Goal: Information Seeking & Learning: Find specific page/section

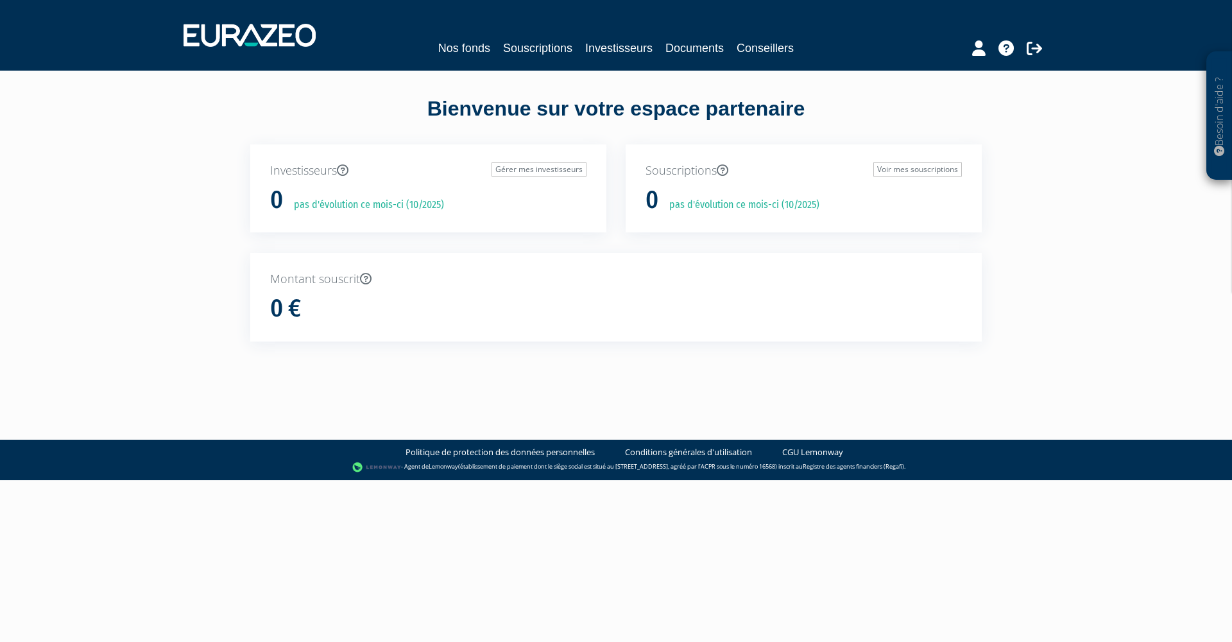
click at [467, 42] on link "Nos fonds" at bounding box center [464, 48] width 52 height 18
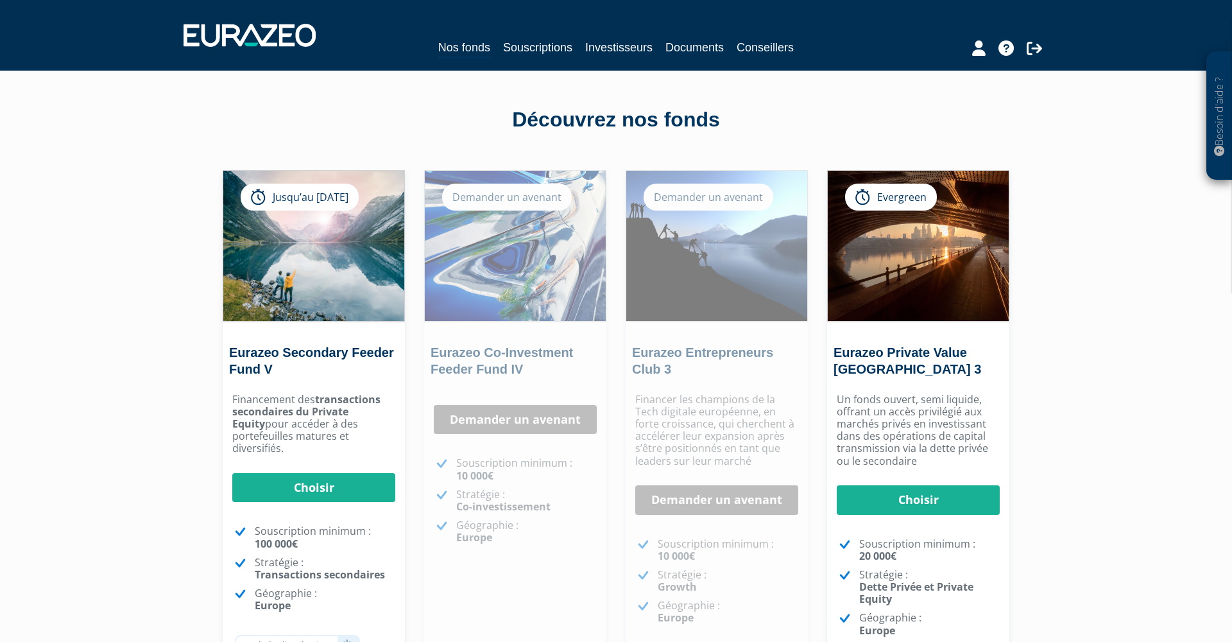
click at [521, 47] on link "Souscriptions" at bounding box center [537, 48] width 69 height 18
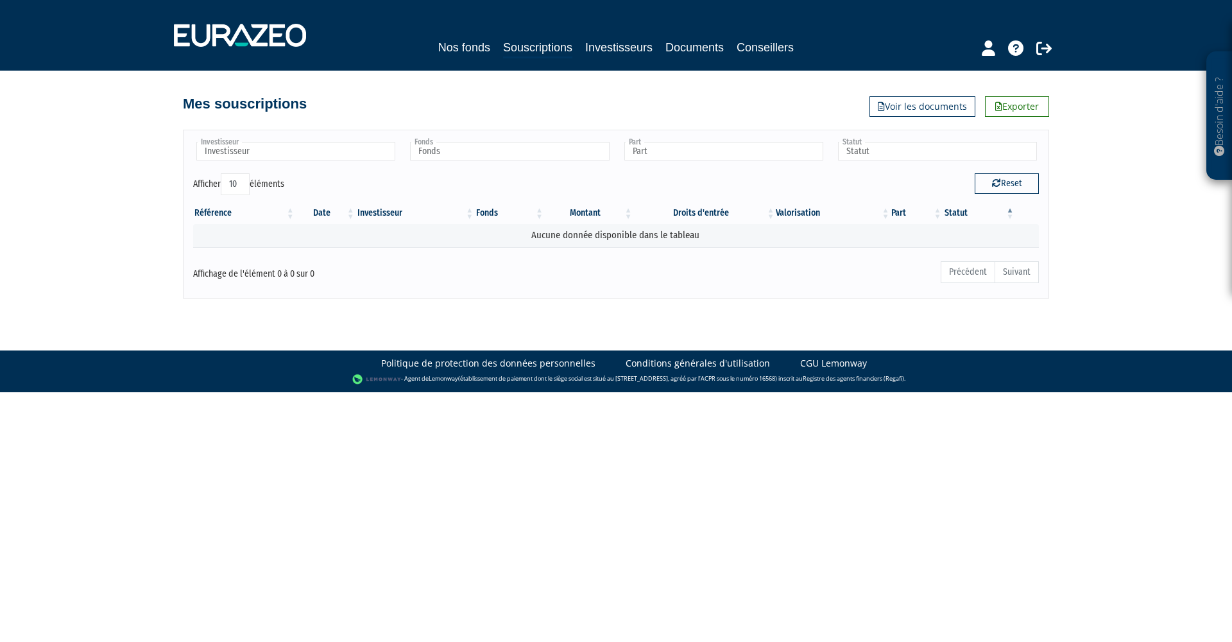
click at [626, 47] on link "Investisseurs" at bounding box center [618, 48] width 67 height 18
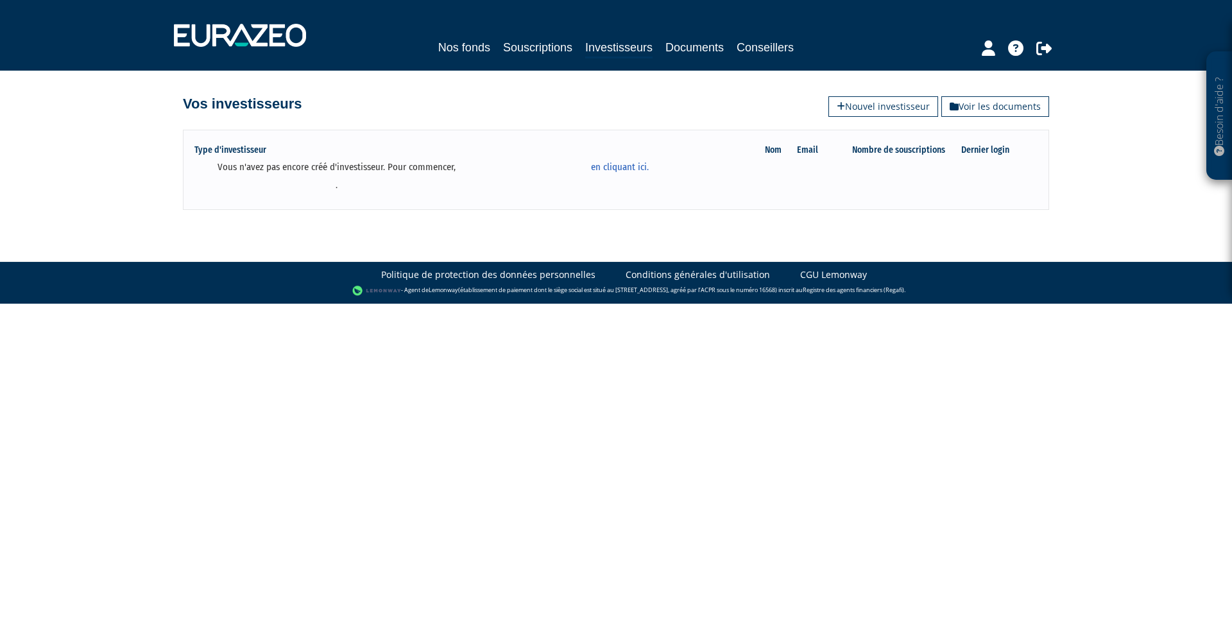
scroll to position [0, 1]
click at [687, 46] on link "Documents" at bounding box center [695, 48] width 58 height 18
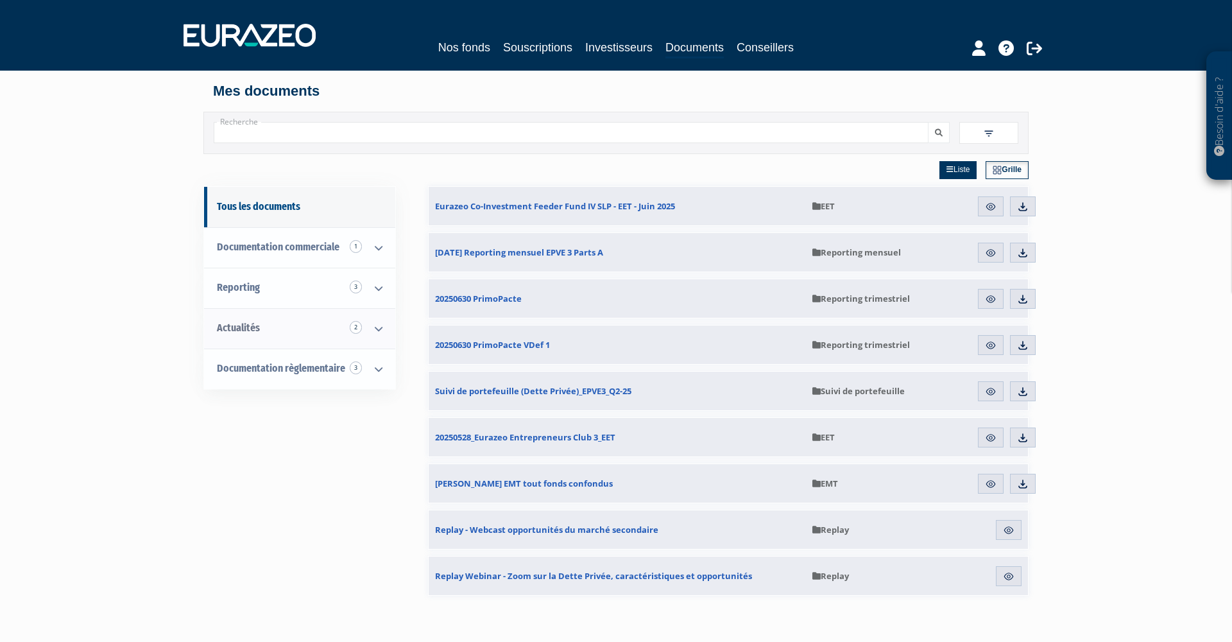
click at [277, 321] on link "Actualités 2" at bounding box center [299, 328] width 191 height 40
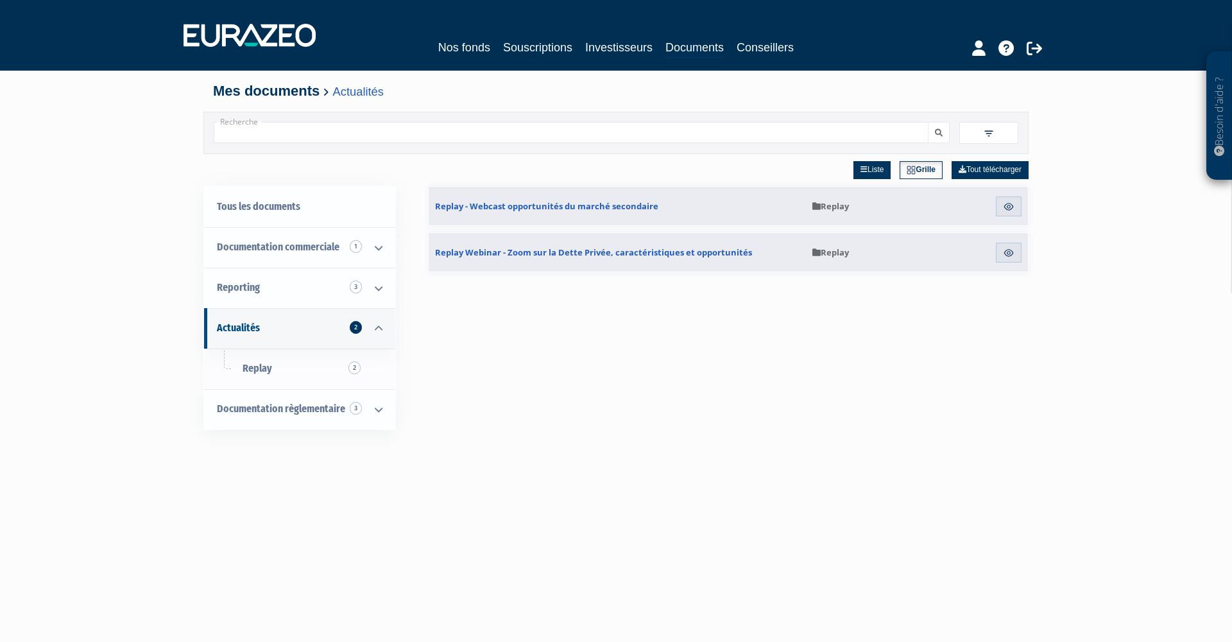
click at [1035, 47] on icon at bounding box center [1034, 47] width 15 height 15
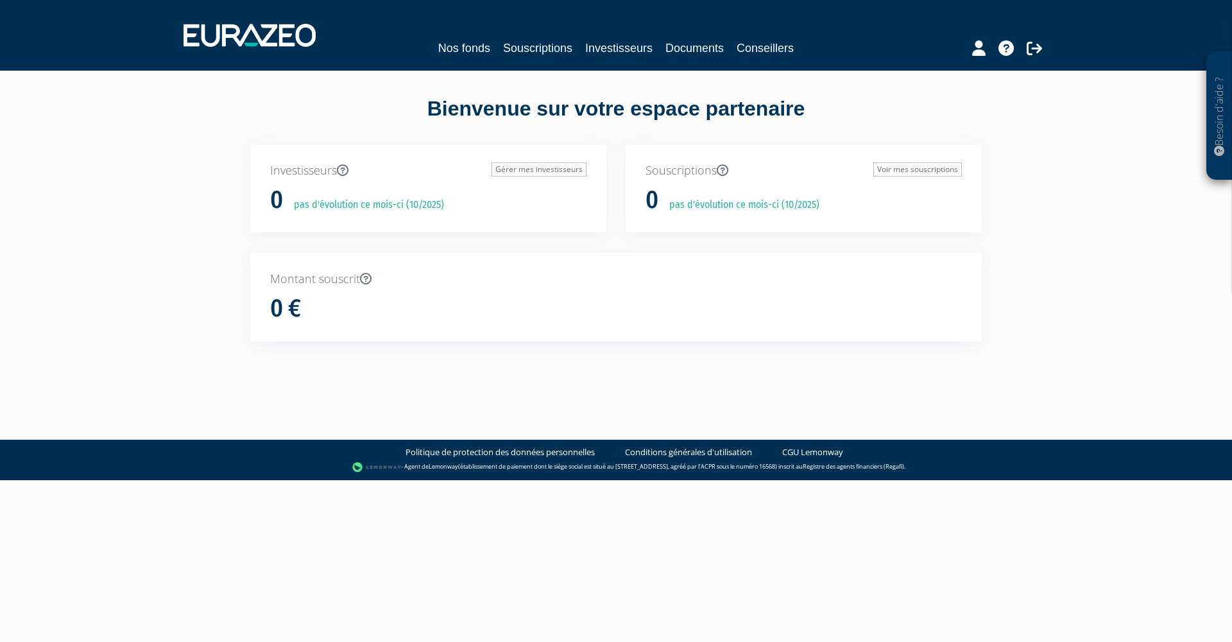
click at [697, 51] on link "Documents" at bounding box center [695, 48] width 58 height 18
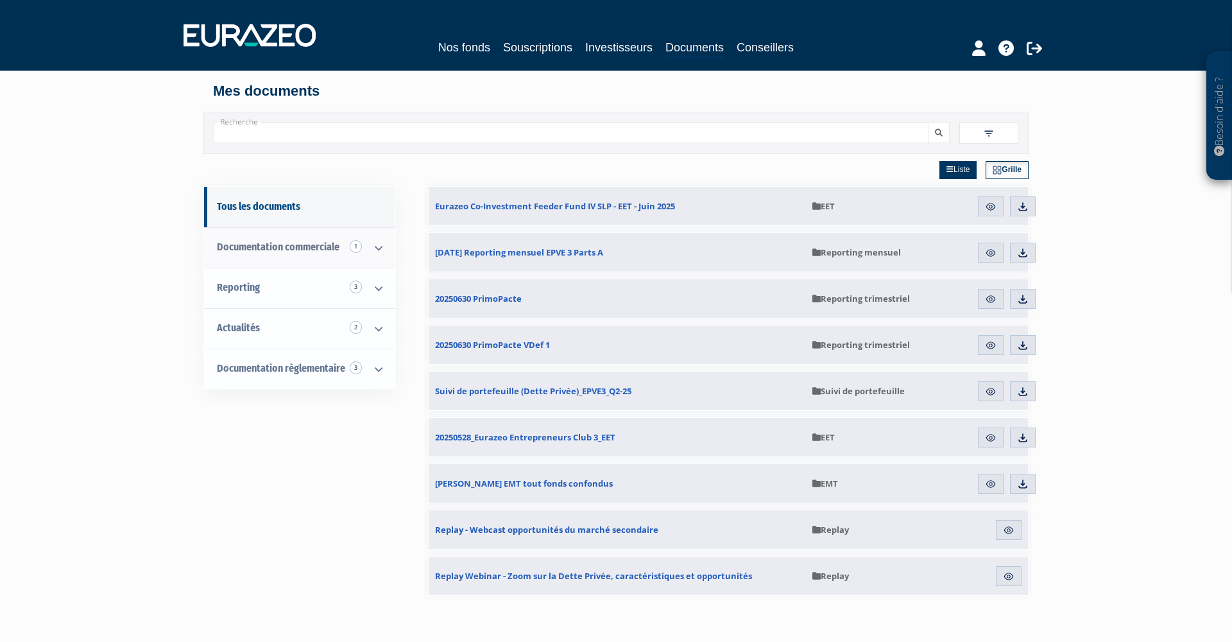
click at [255, 249] on span "Documentation commerciale 1" at bounding box center [278, 247] width 123 height 12
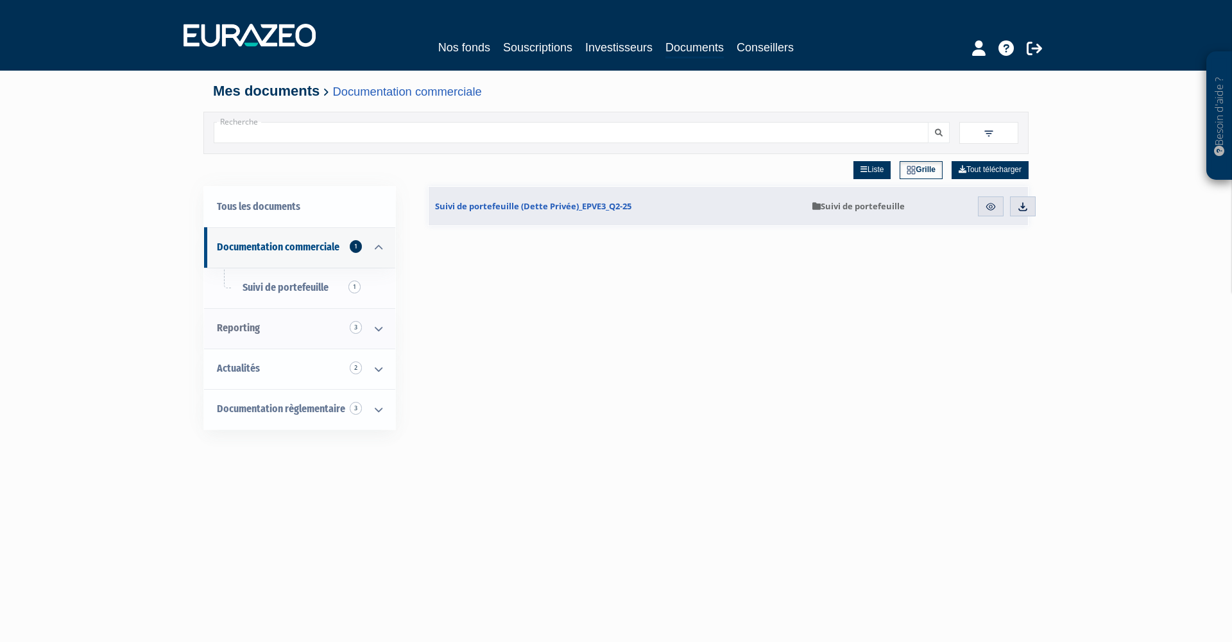
click at [243, 330] on span "Reporting 3" at bounding box center [238, 328] width 43 height 12
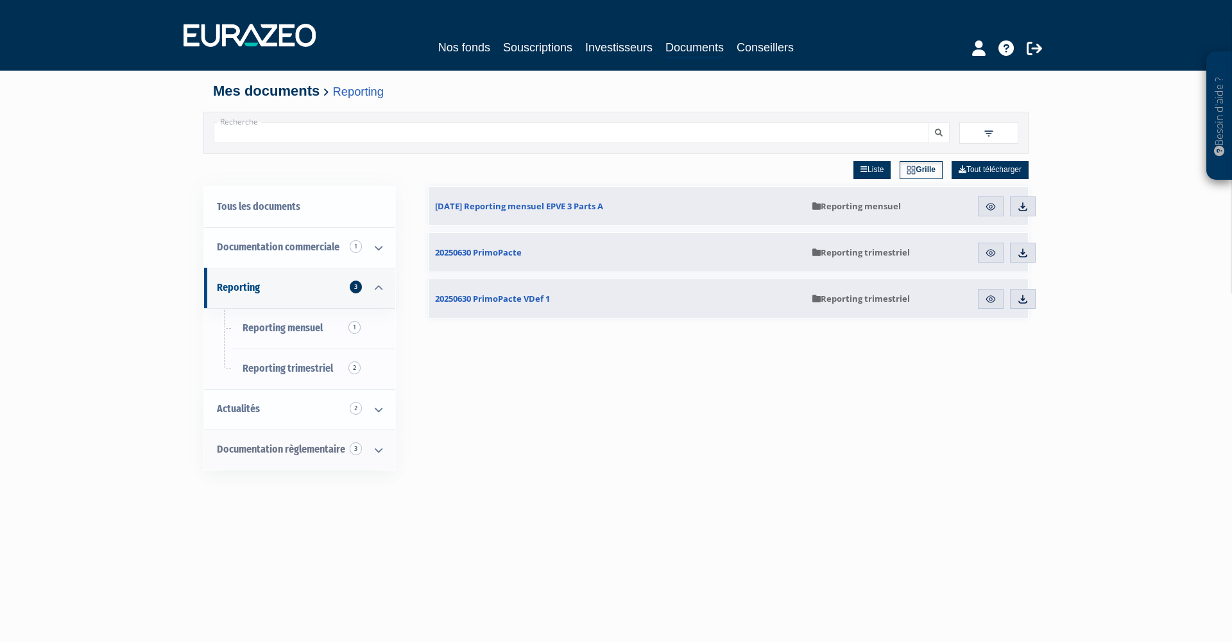
click at [275, 445] on span "Documentation règlementaire 3" at bounding box center [281, 449] width 128 height 12
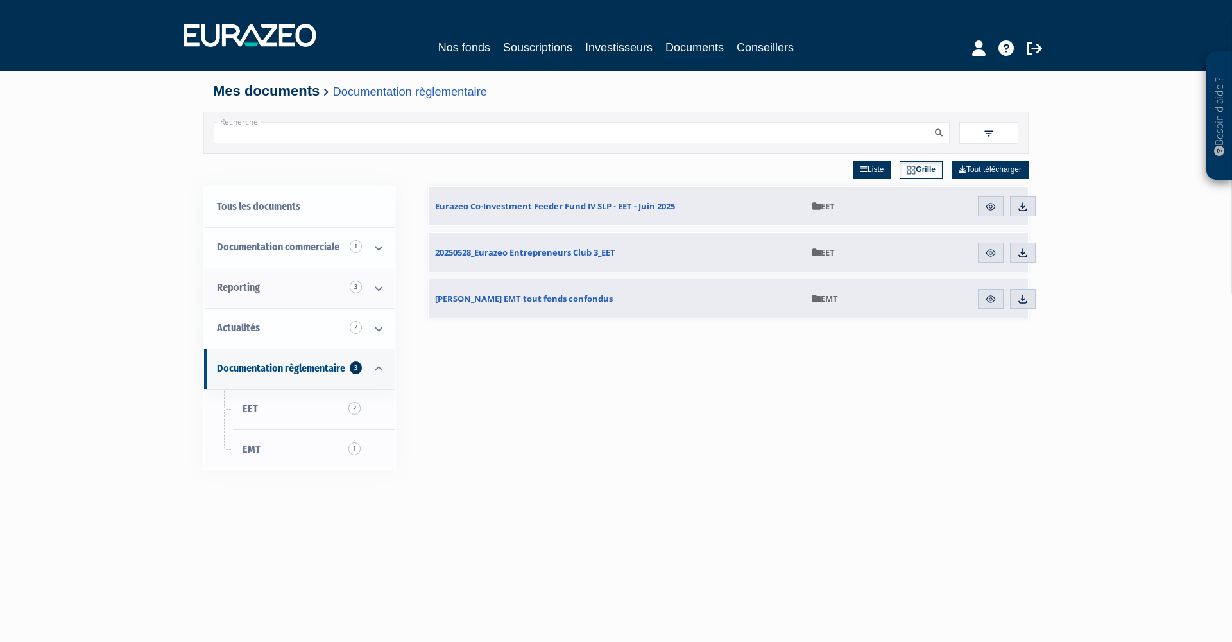
click at [258, 288] on span "Reporting 3" at bounding box center [238, 287] width 43 height 12
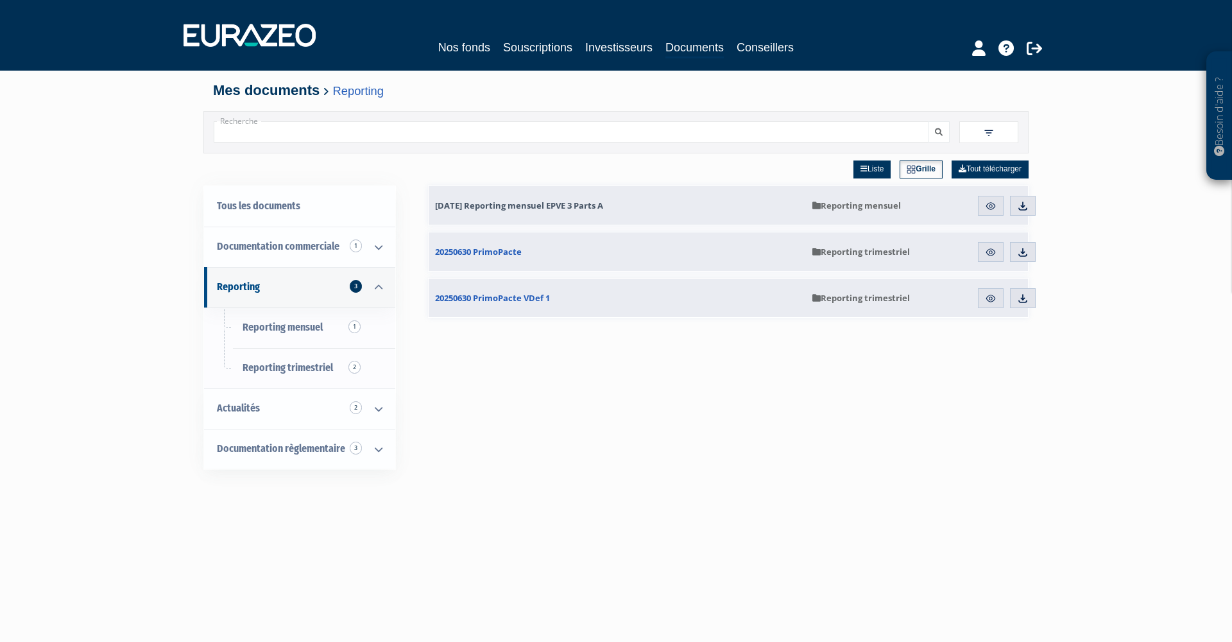
scroll to position [1, 1]
click at [217, 210] on link "Tous les documents" at bounding box center [299, 205] width 191 height 40
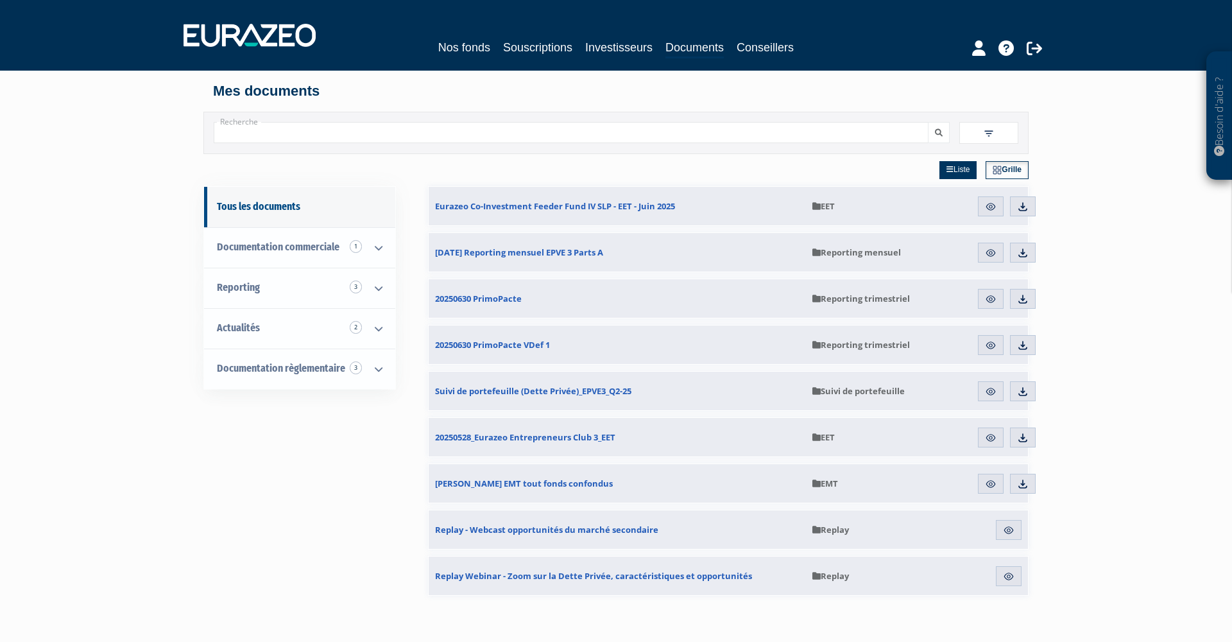
click at [231, 40] on img at bounding box center [250, 35] width 132 height 23
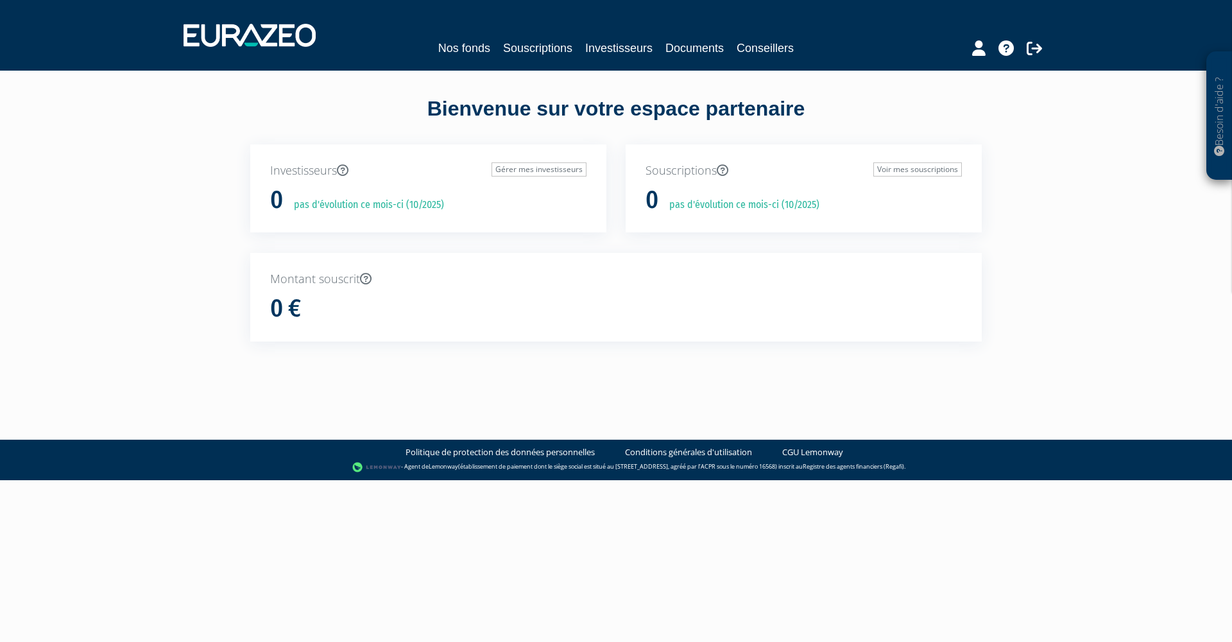
click at [1031, 49] on icon at bounding box center [1034, 47] width 15 height 15
